Goal: Check status: Check status

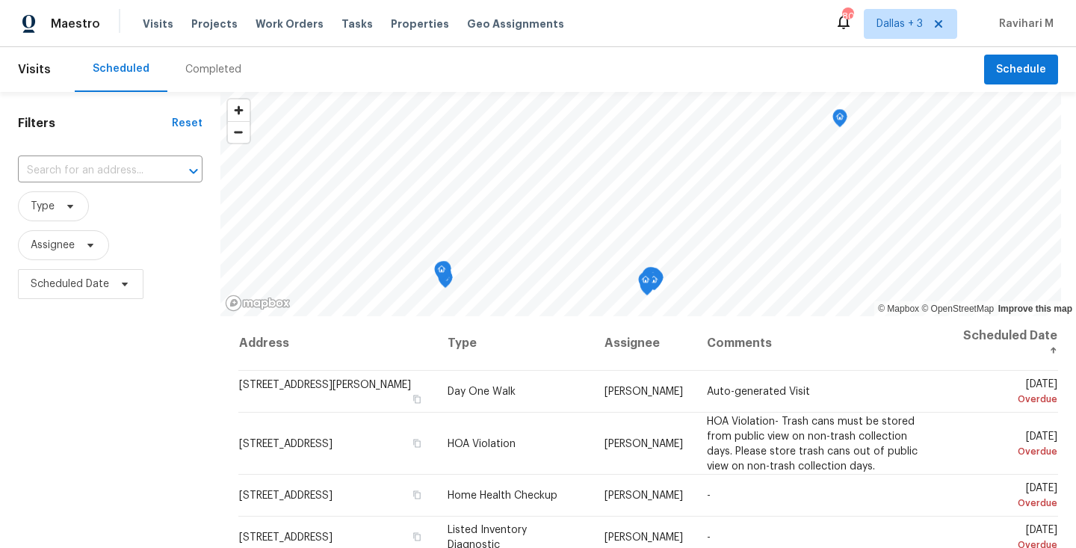
click at [205, 68] on div "Completed" at bounding box center [213, 69] width 56 height 15
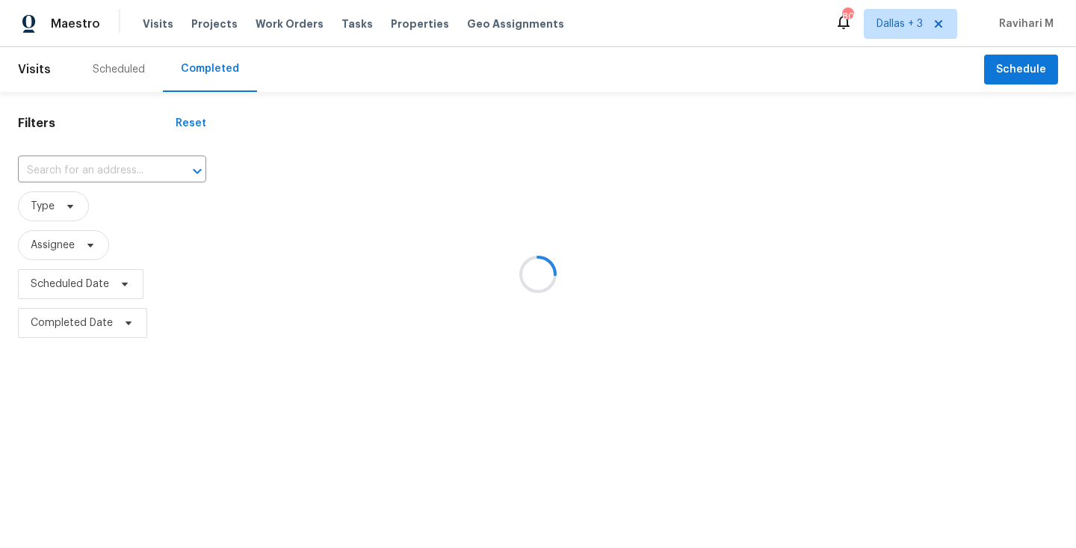
click at [205, 68] on div at bounding box center [538, 274] width 1076 height 548
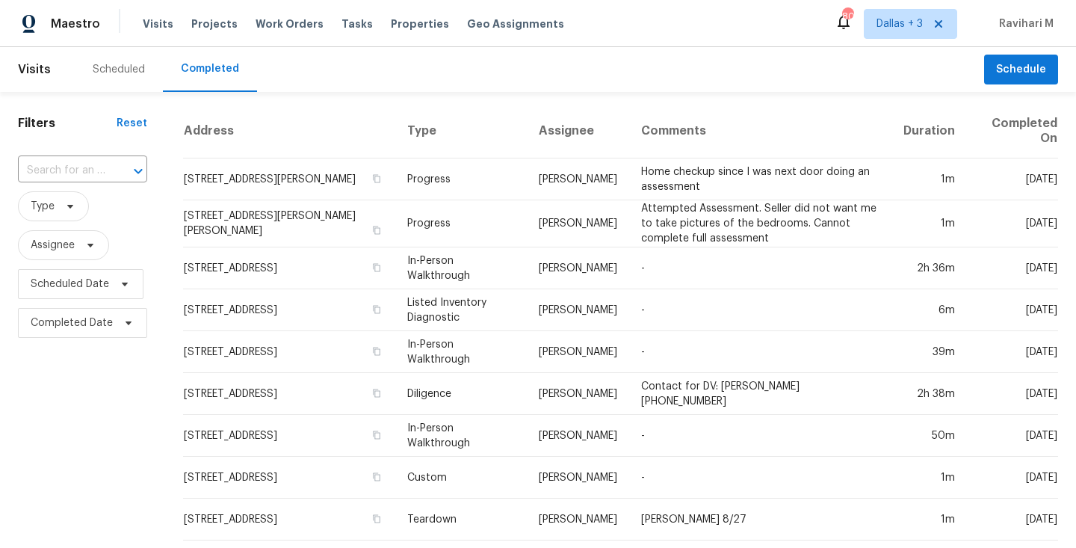
click at [80, 171] on input "text" at bounding box center [61, 170] width 87 height 23
paste input "[STREET_ADDRESS]"
type input "[STREET_ADDRESS]"
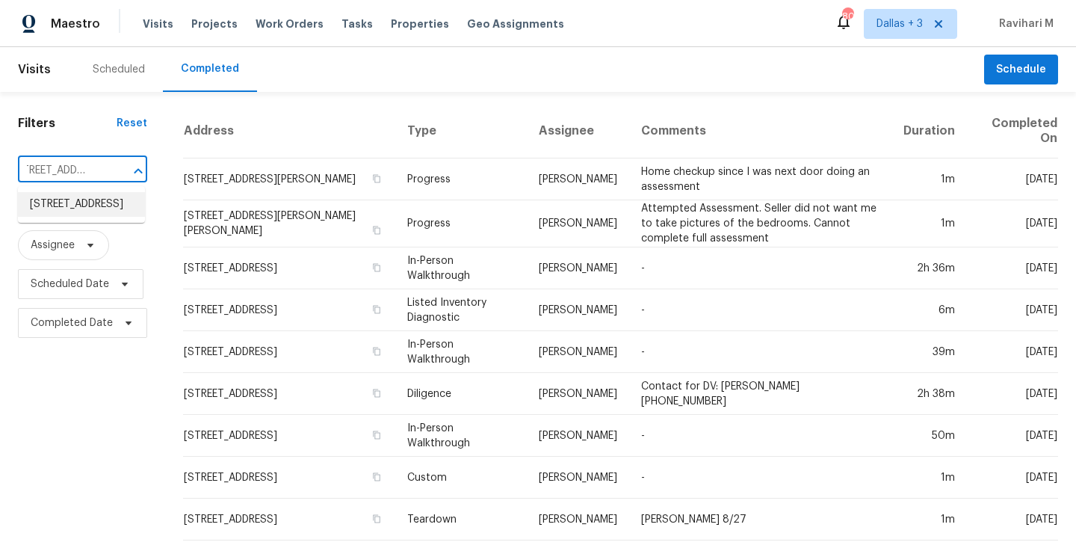
click at [74, 207] on li "[STREET_ADDRESS]" at bounding box center [81, 204] width 127 height 25
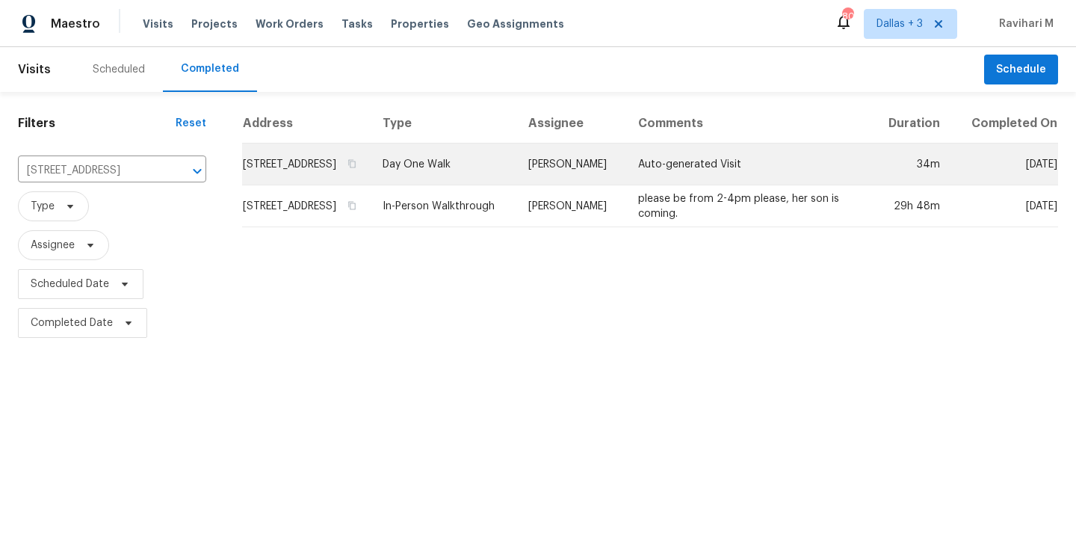
click at [418, 185] on td "Day One Walk" at bounding box center [444, 164] width 146 height 42
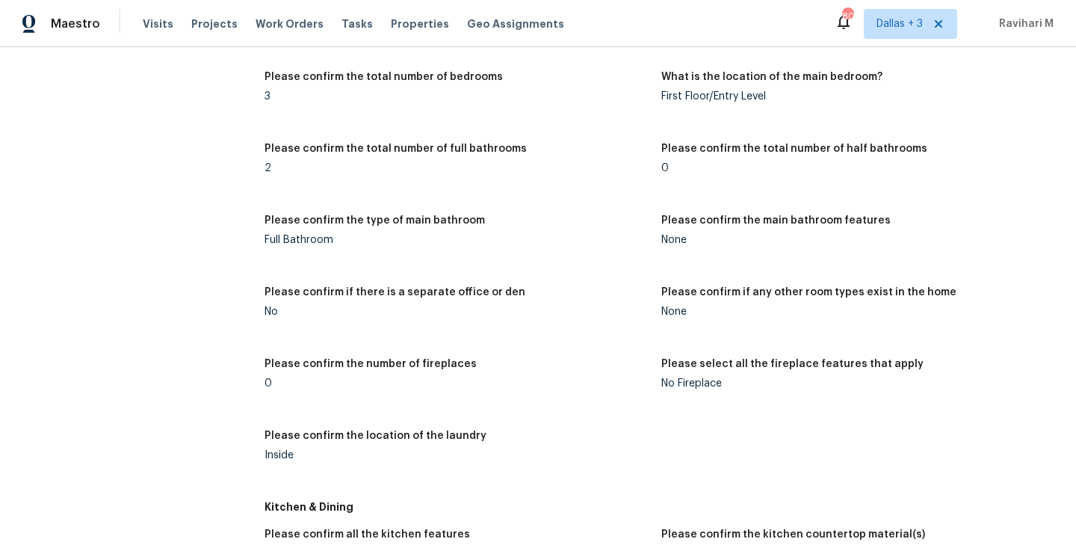
scroll to position [1821, 0]
